Goal: Information Seeking & Learning: Learn about a topic

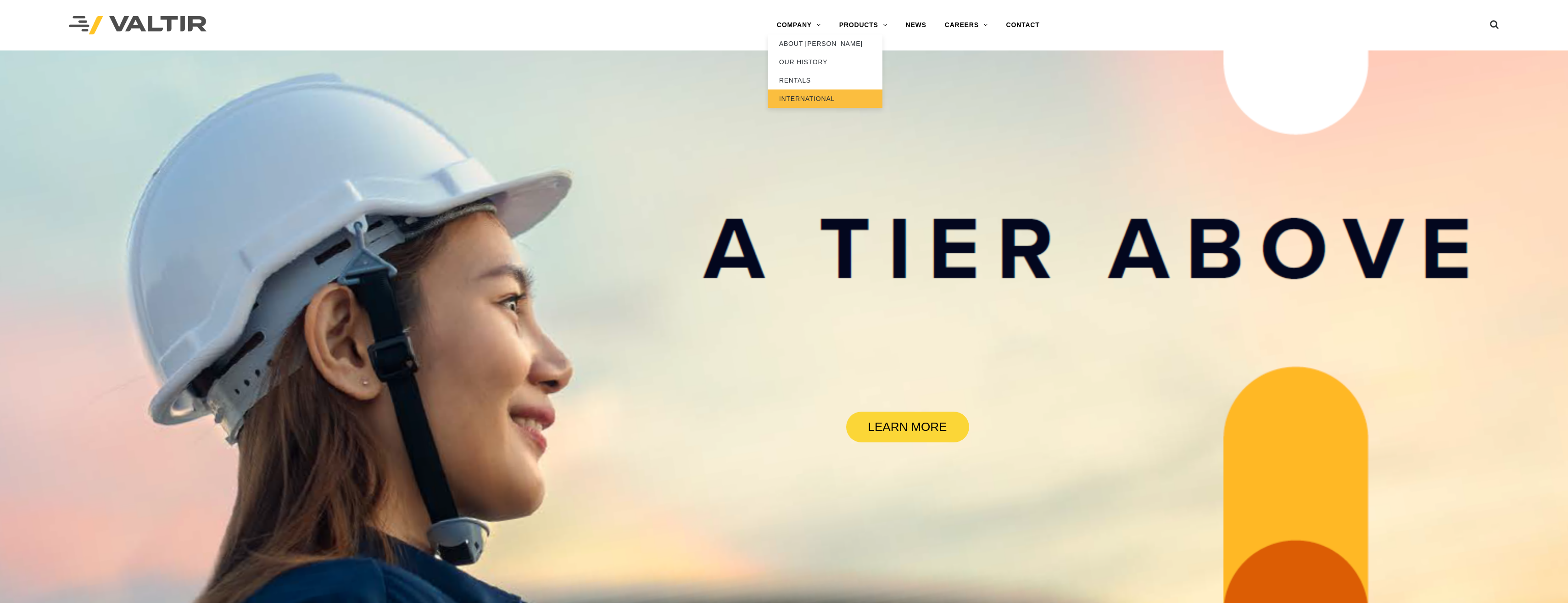
click at [797, 95] on link "INTERNATIONAL" at bounding box center [825, 98] width 115 height 18
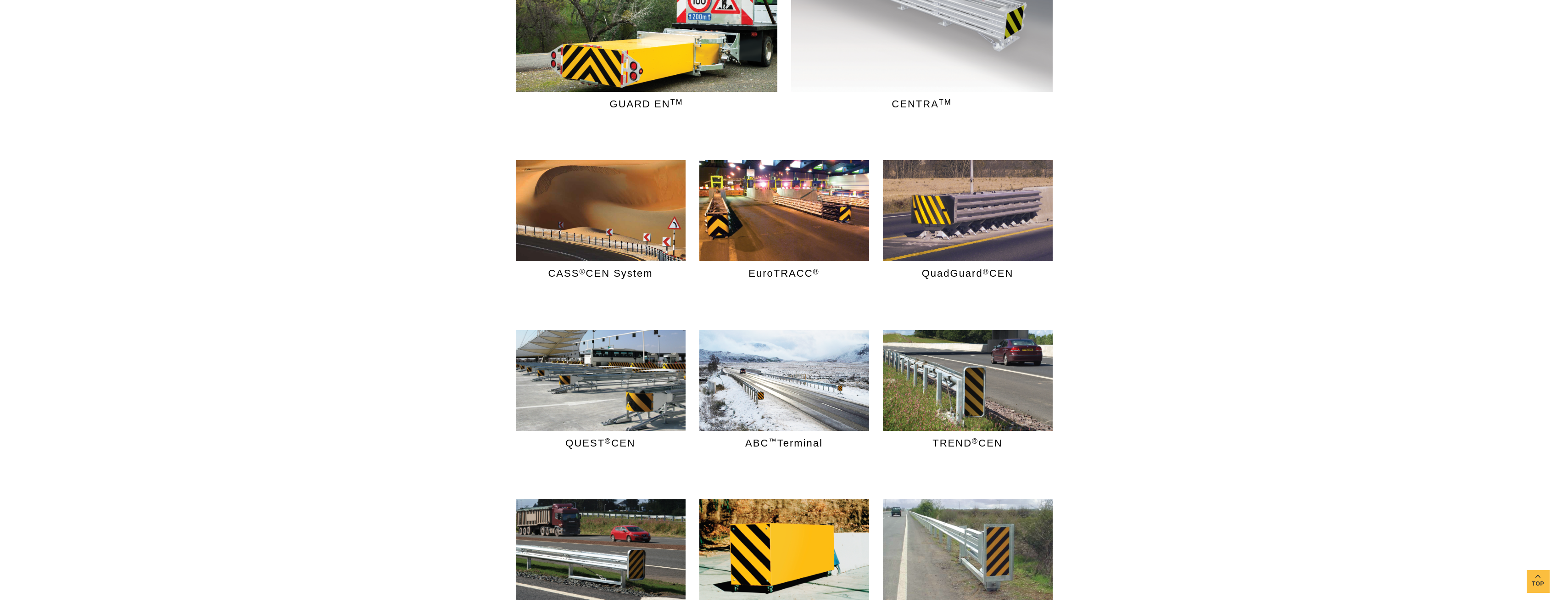
scroll to position [275, 0]
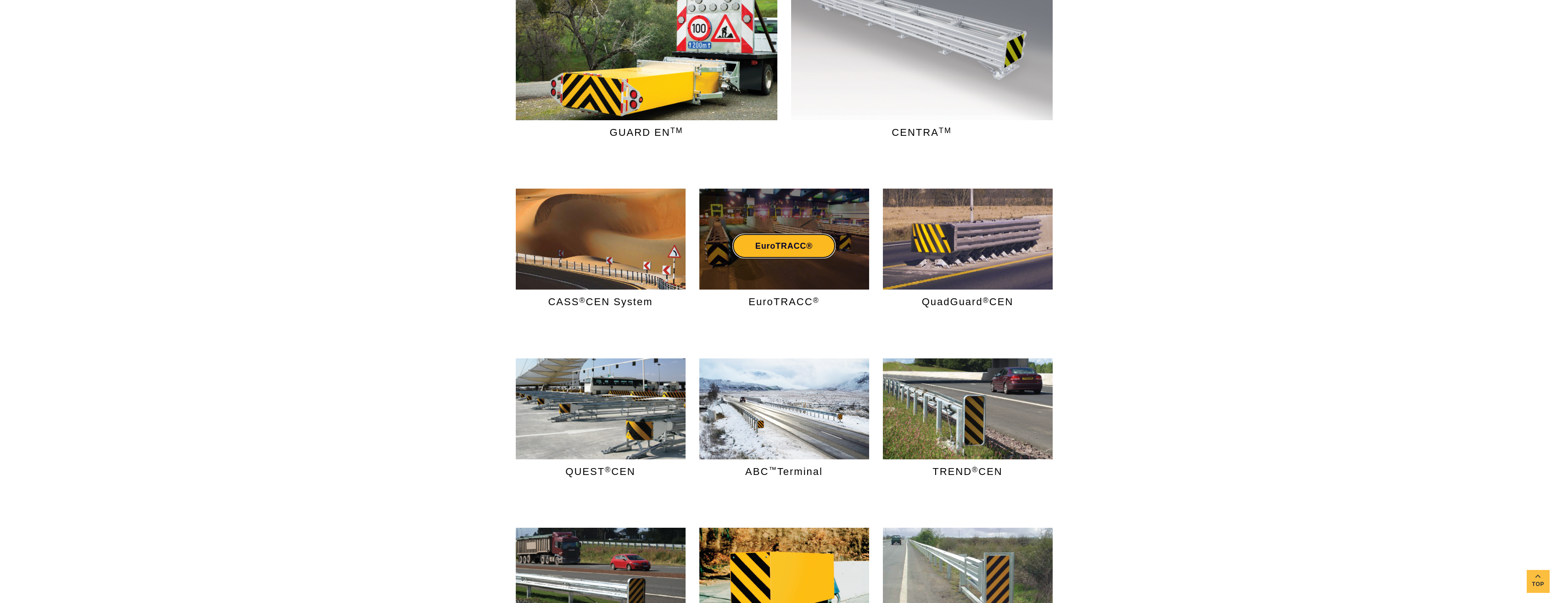
click at [768, 244] on link "EuroTRACC®" at bounding box center [784, 246] width 103 height 25
